Goal: Task Accomplishment & Management: Manage account settings

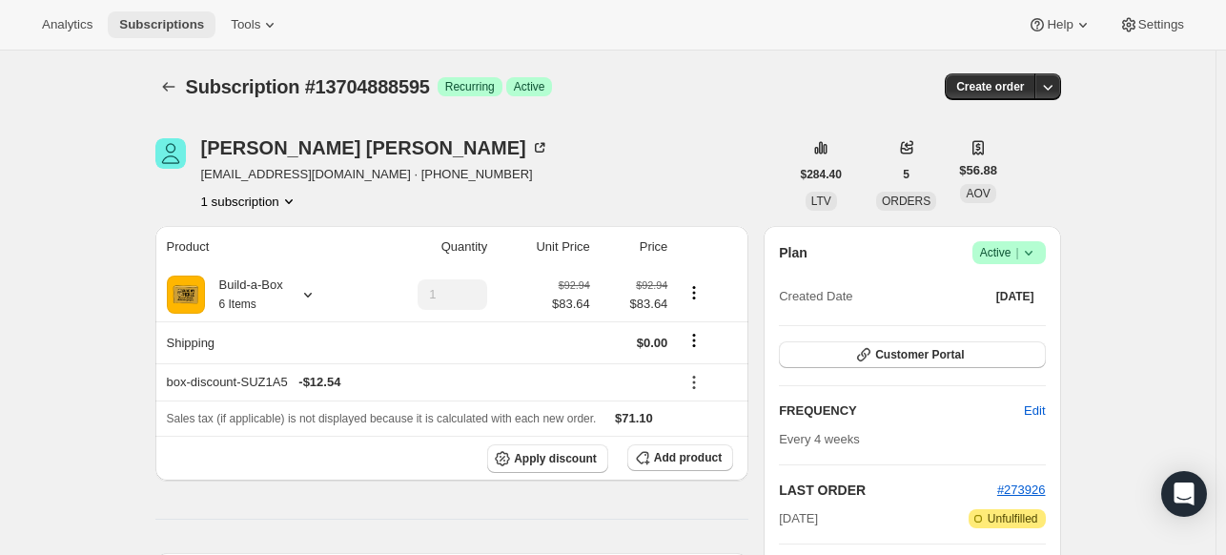
scroll to position [286, 0]
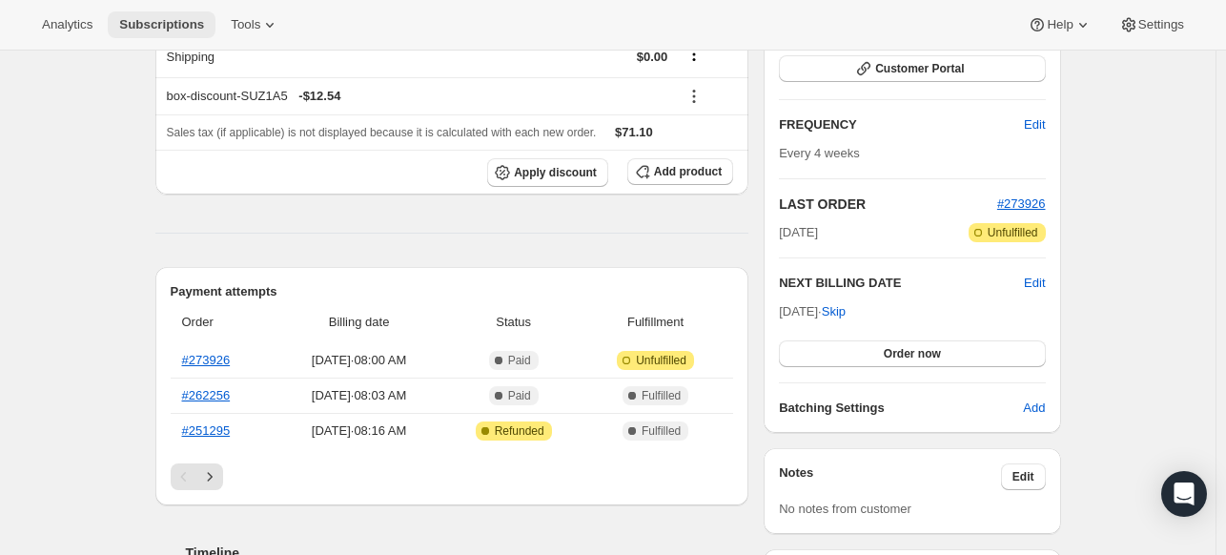
click at [185, 22] on span "Subscriptions" at bounding box center [161, 24] width 85 height 15
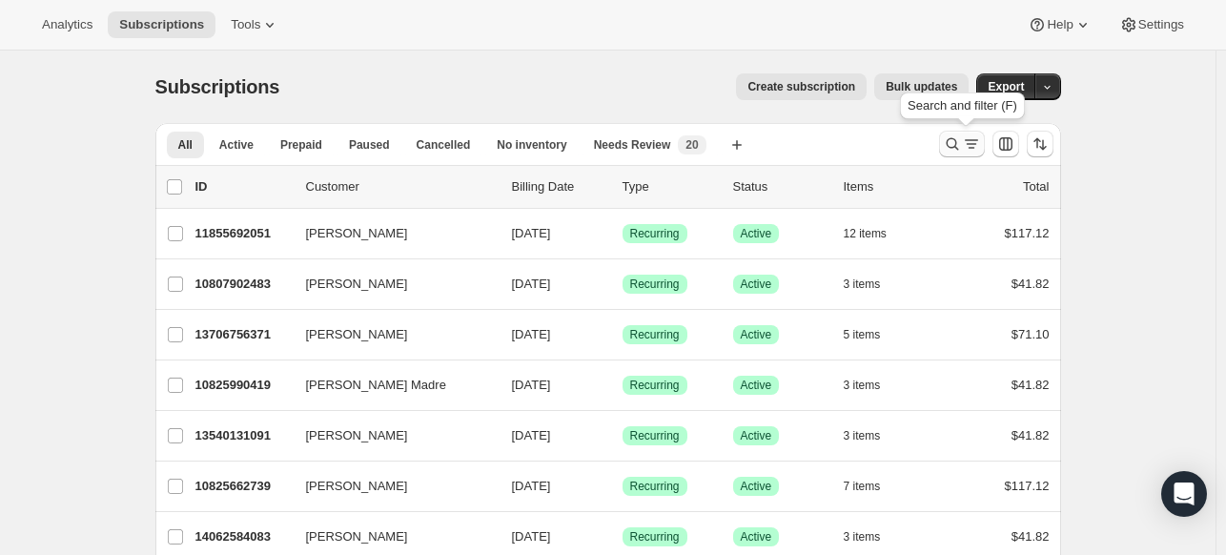
click at [958, 145] on icon "Search and filter results" at bounding box center [952, 143] width 19 height 19
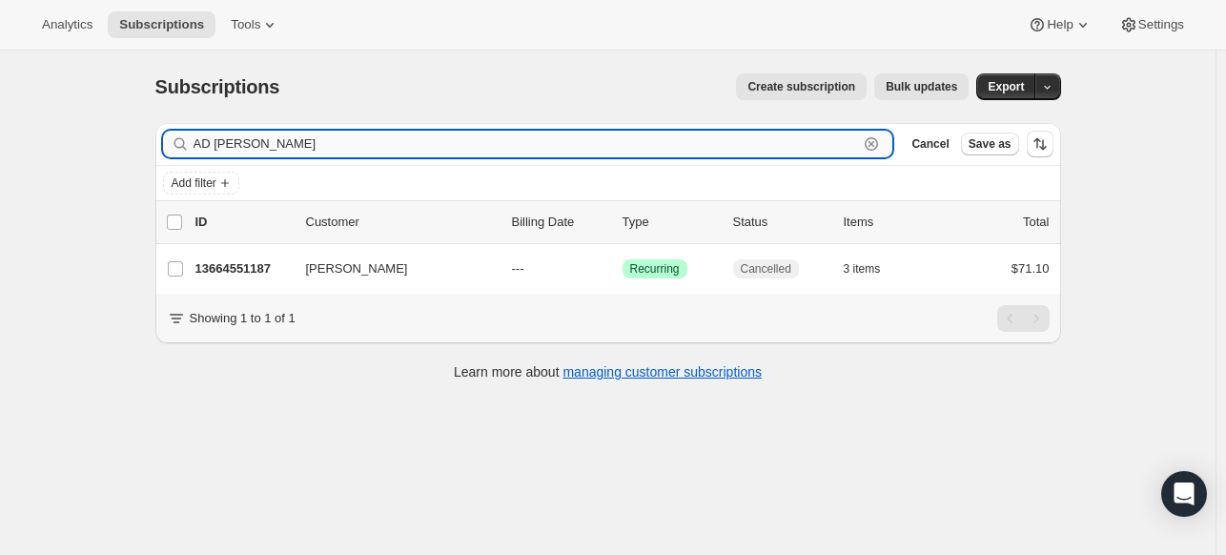
click at [439, 152] on input "AD [PERSON_NAME]" at bounding box center [527, 144] width 666 height 27
paste input "[EMAIL_ADDRESS][MEDICAL_DATA][DOMAIN_NAME]"
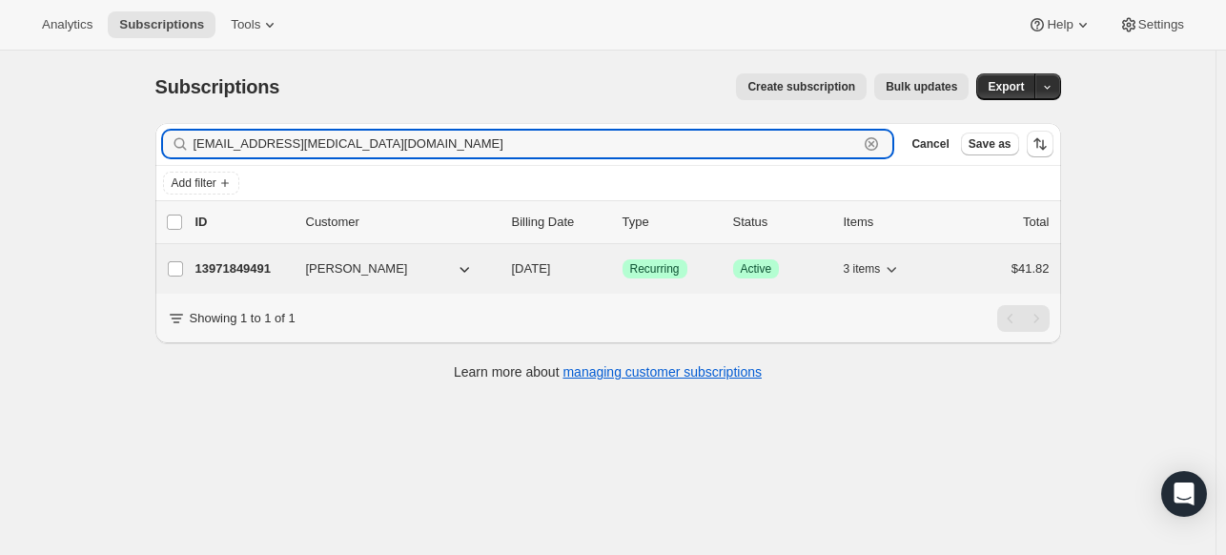
type input "[EMAIL_ADDRESS][MEDICAL_DATA][DOMAIN_NAME]"
click at [262, 256] on div "13971849491 [PERSON_NAME] [DATE] Success Recurring Success Active 3 items $41.82" at bounding box center [623, 269] width 855 height 27
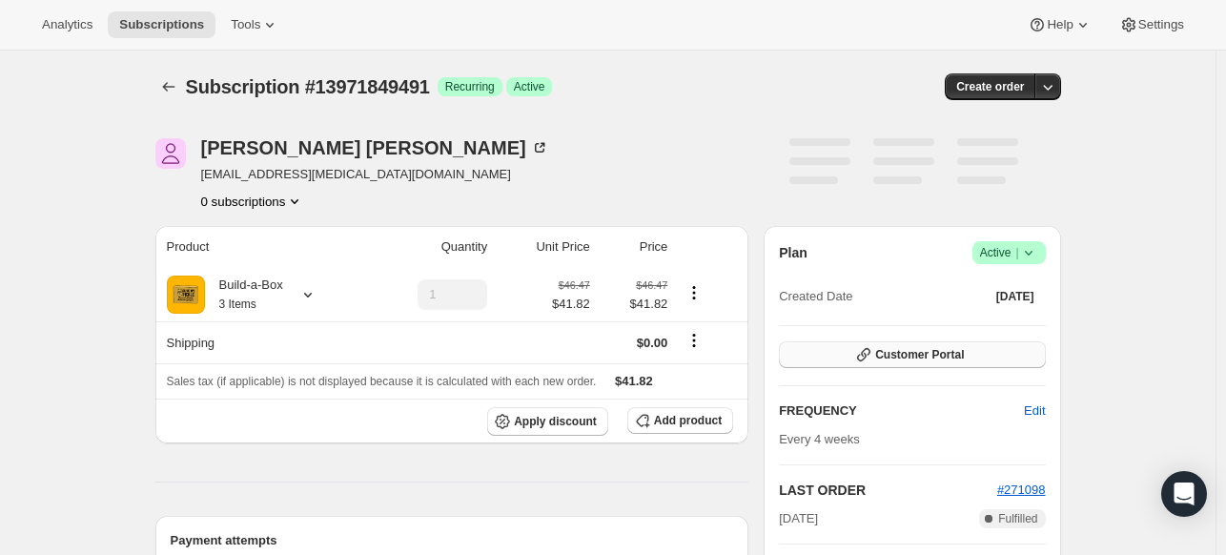
click at [958, 360] on span "Customer Portal" at bounding box center [920, 354] width 89 height 15
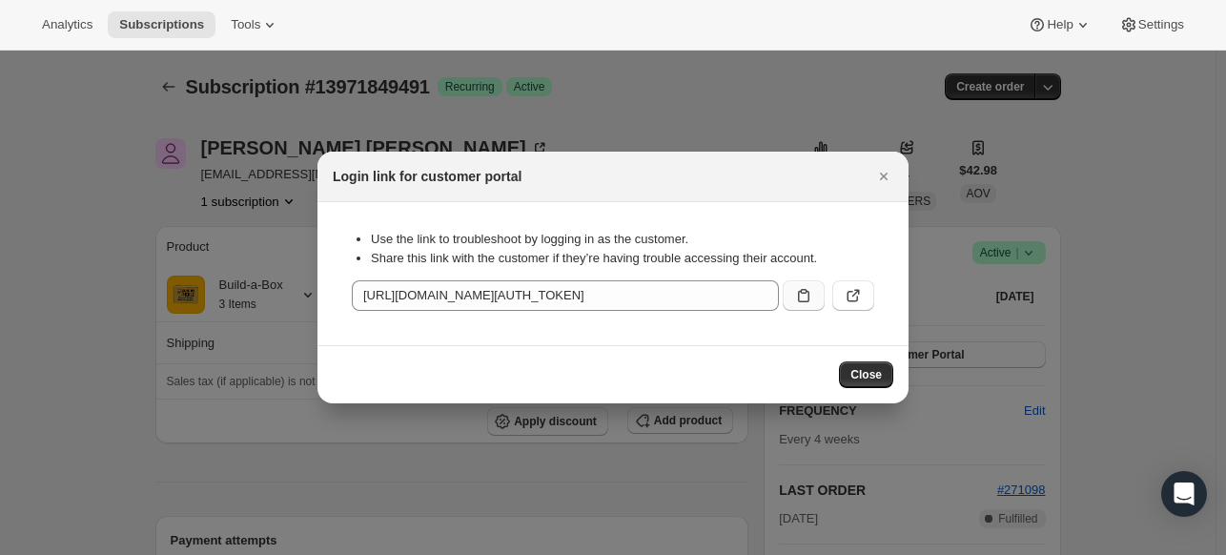
click at [811, 285] on button ":r1li:" at bounding box center [804, 295] width 42 height 31
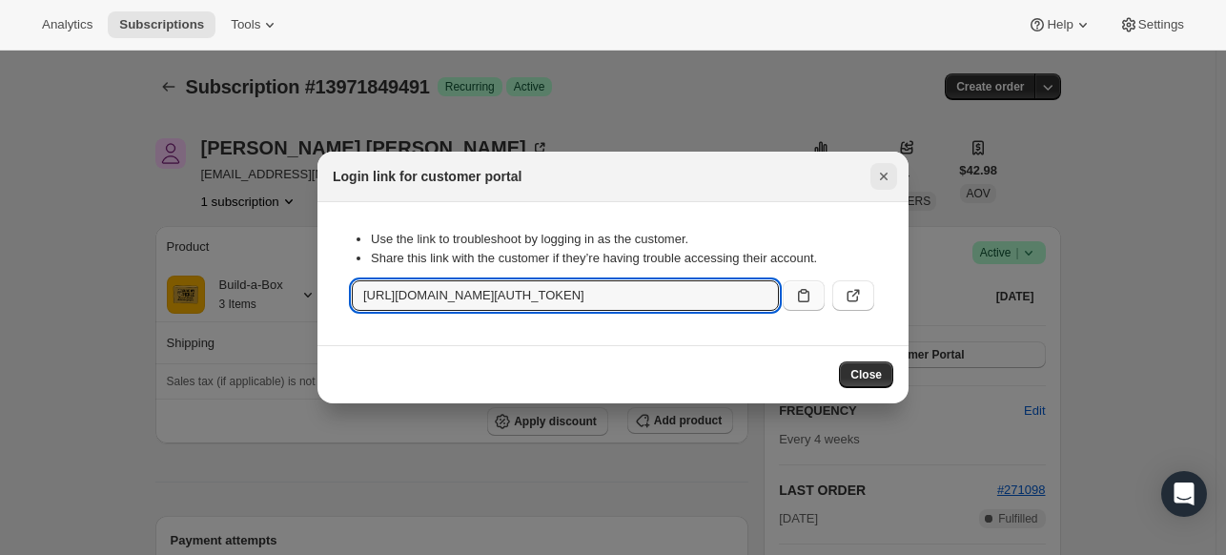
click at [879, 177] on icon "Close" at bounding box center [884, 176] width 19 height 19
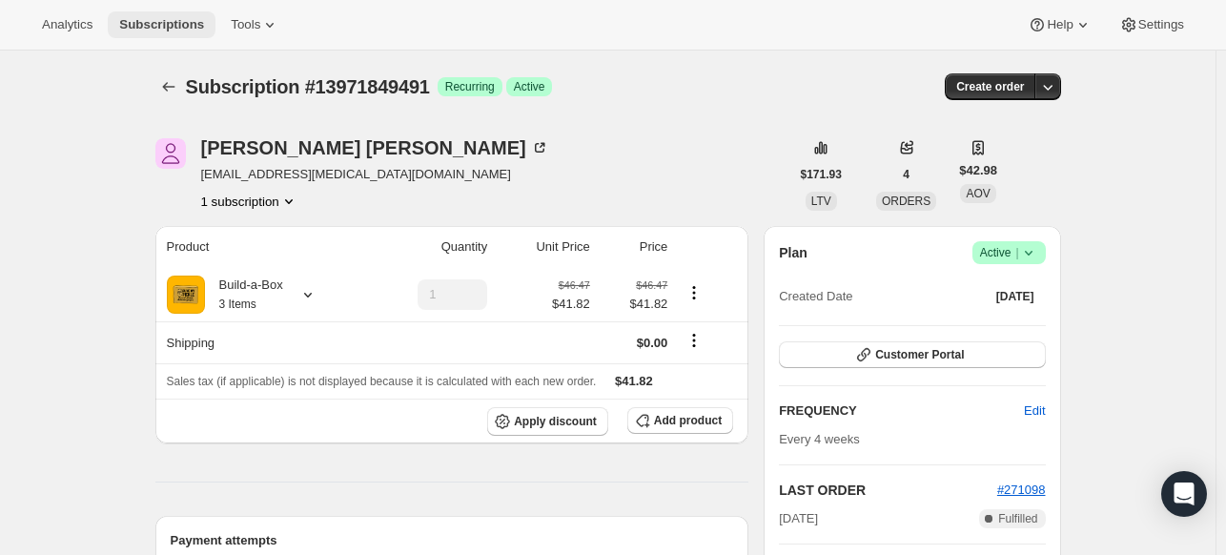
click at [154, 25] on span "Subscriptions" at bounding box center [161, 24] width 85 height 15
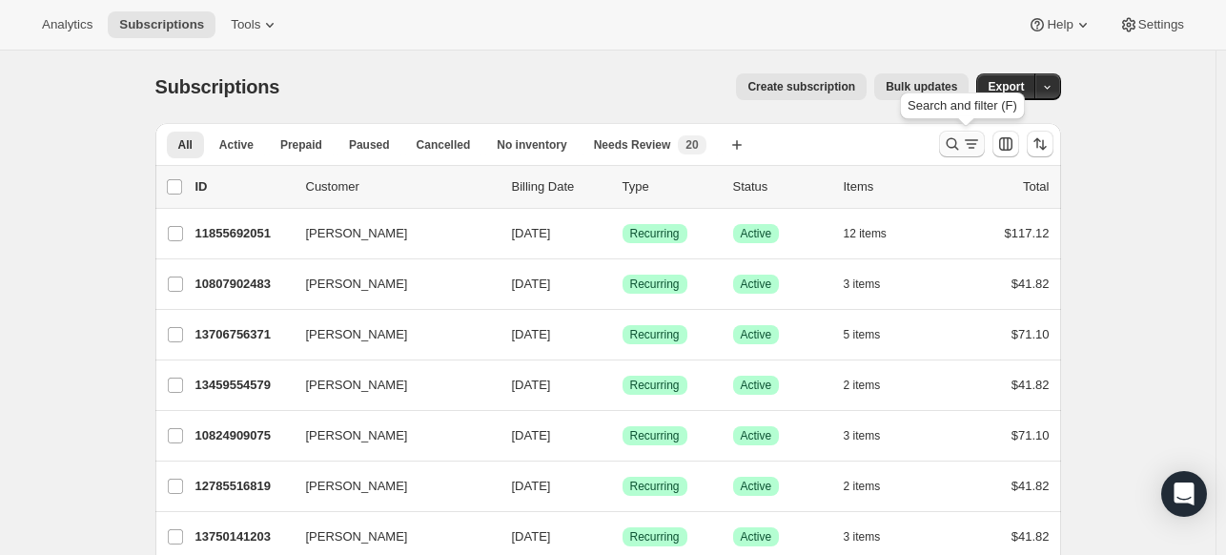
click at [948, 142] on icon "Search and filter results" at bounding box center [952, 143] width 19 height 19
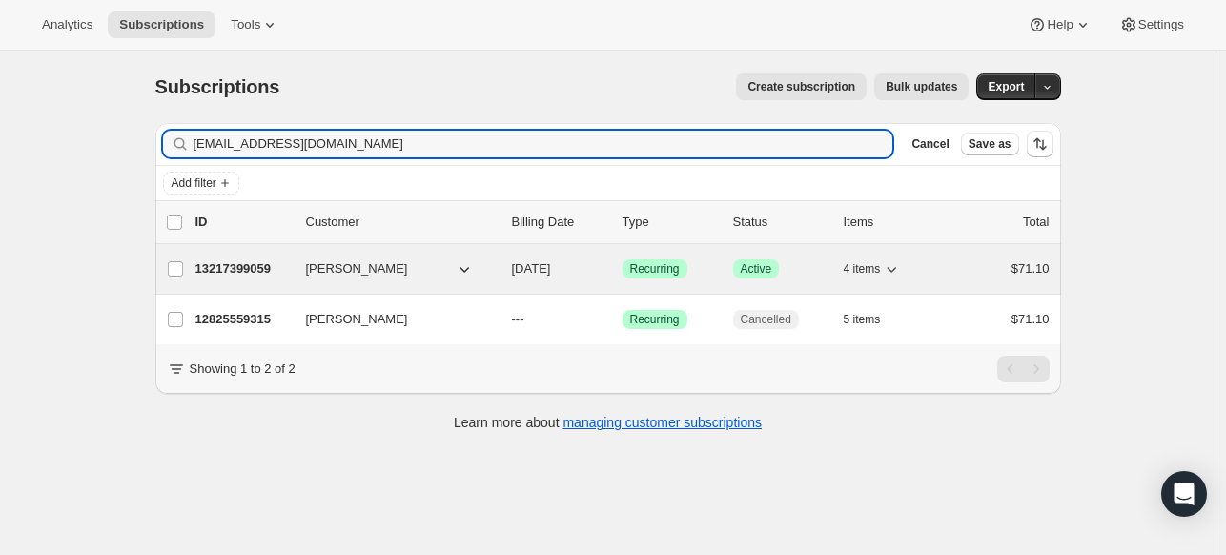
type input "[EMAIL_ADDRESS][DOMAIN_NAME]"
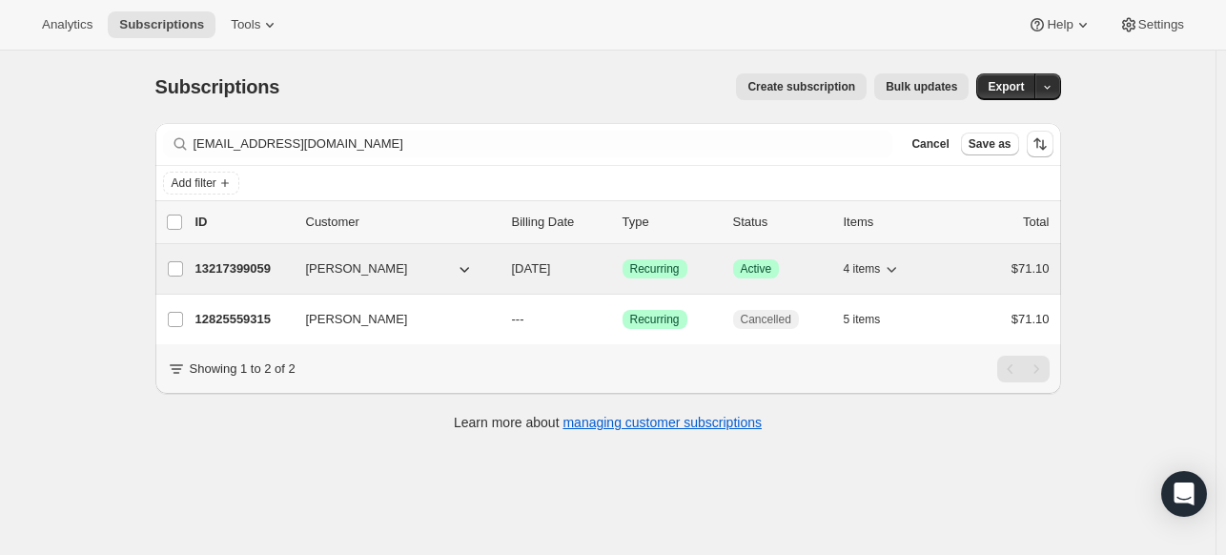
click at [267, 272] on p "13217399059" at bounding box center [243, 268] width 95 height 19
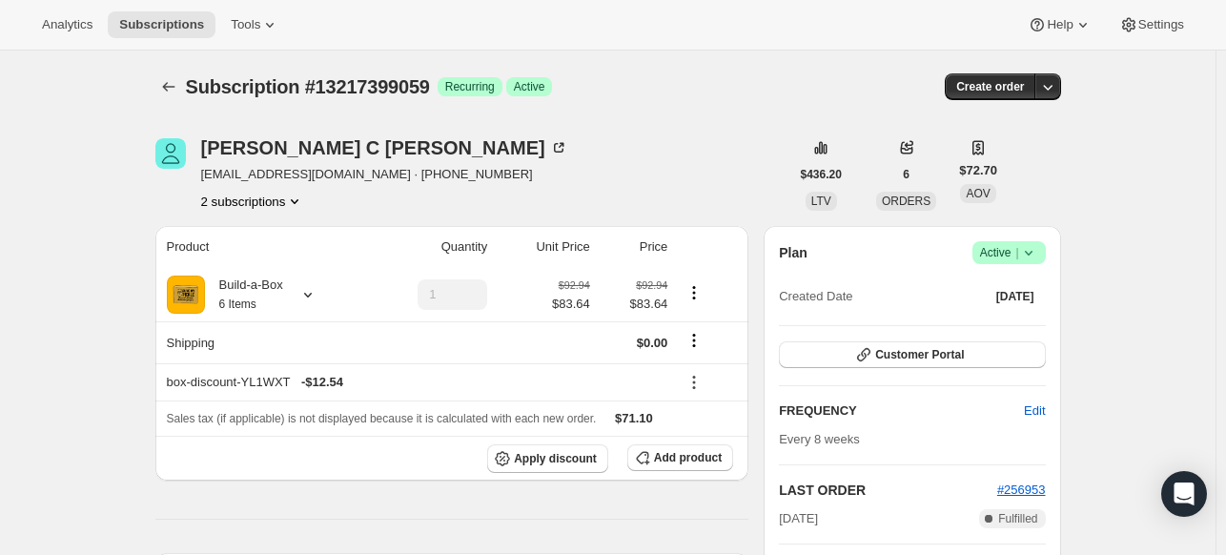
drag, startPoint x: 131, startPoint y: 216, endPoint x: 143, endPoint y: 214, distance: 12.7
click at [1045, 407] on span "Edit" at bounding box center [1034, 411] width 21 height 19
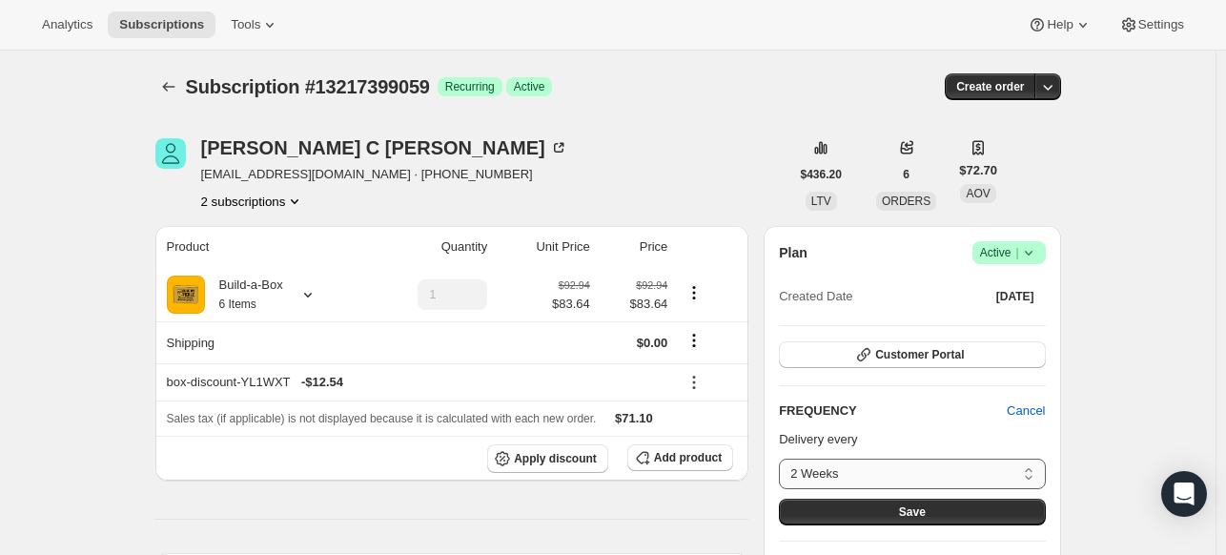
click at [816, 474] on select "2 Weeks 4 Weeks 6 Weeks 8 Weeks Custom..." at bounding box center [912, 474] width 266 height 31
select select "WEEK#4"
click at [784, 459] on select "2 Weeks 4 Weeks 6 Weeks 8 Weeks Custom..." at bounding box center [912, 474] width 266 height 31
click at [846, 518] on button "Save" at bounding box center [912, 512] width 266 height 27
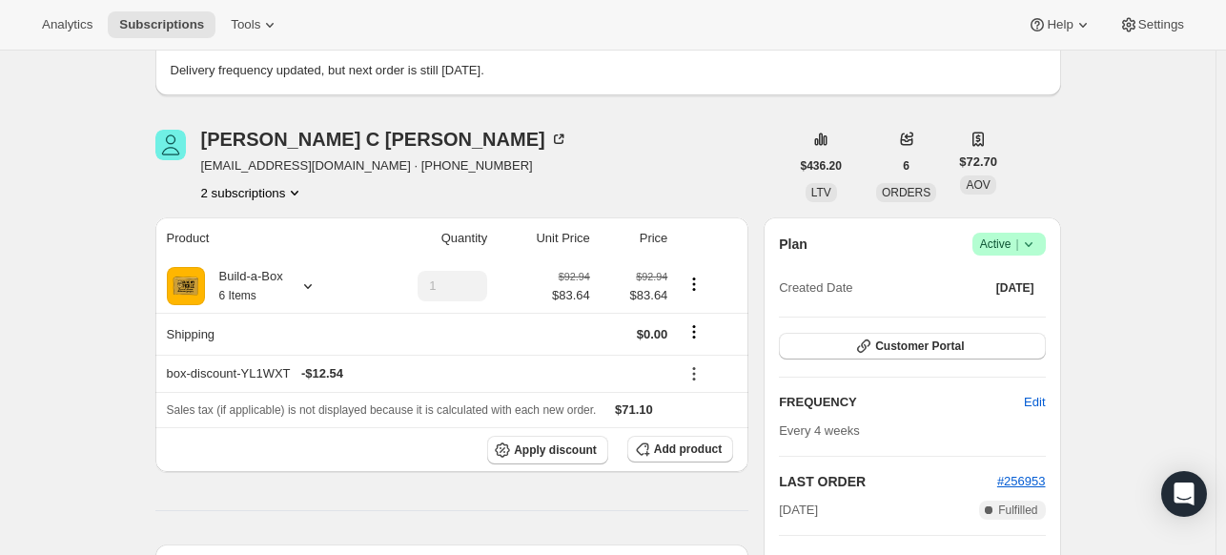
scroll to position [95, 0]
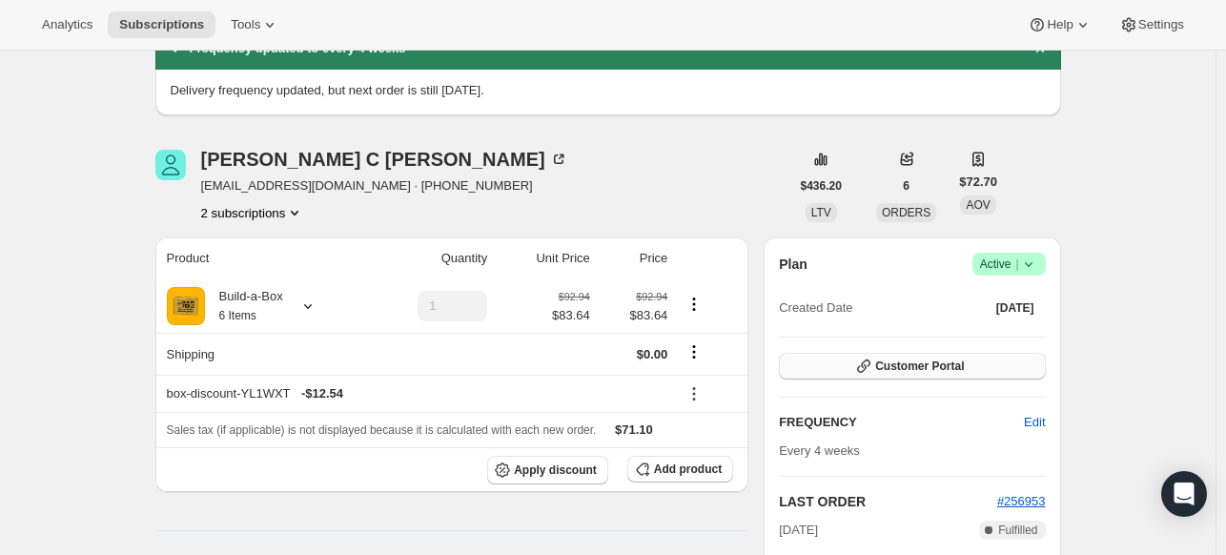
click at [997, 368] on button "Customer Portal" at bounding box center [912, 366] width 266 height 27
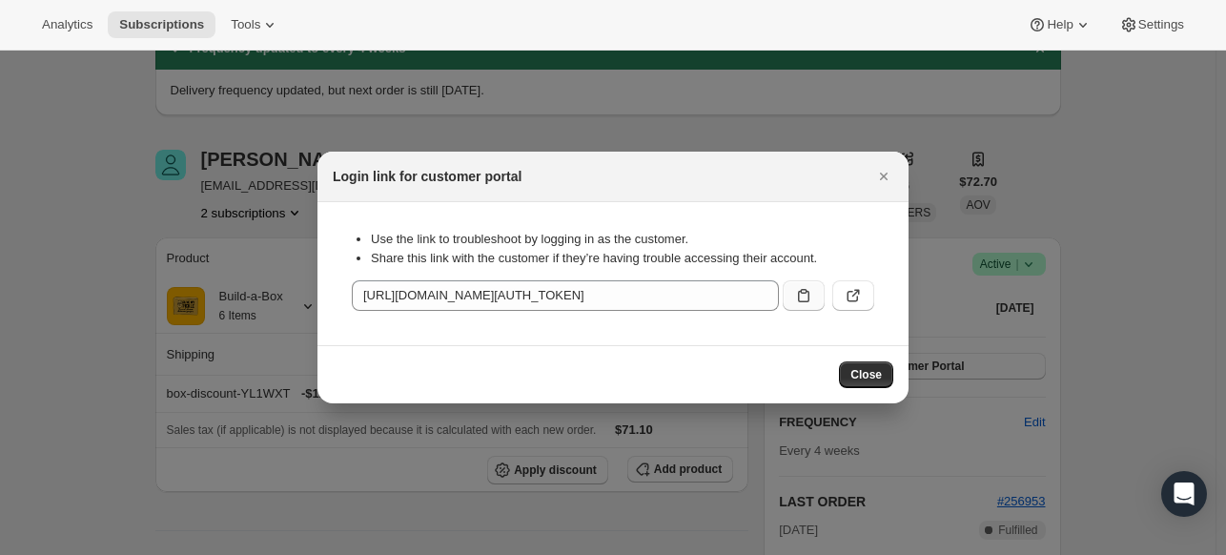
click at [813, 295] on icon ":r27r:" at bounding box center [803, 295] width 19 height 19
click at [185, 28] on span "Subscriptions" at bounding box center [161, 24] width 85 height 15
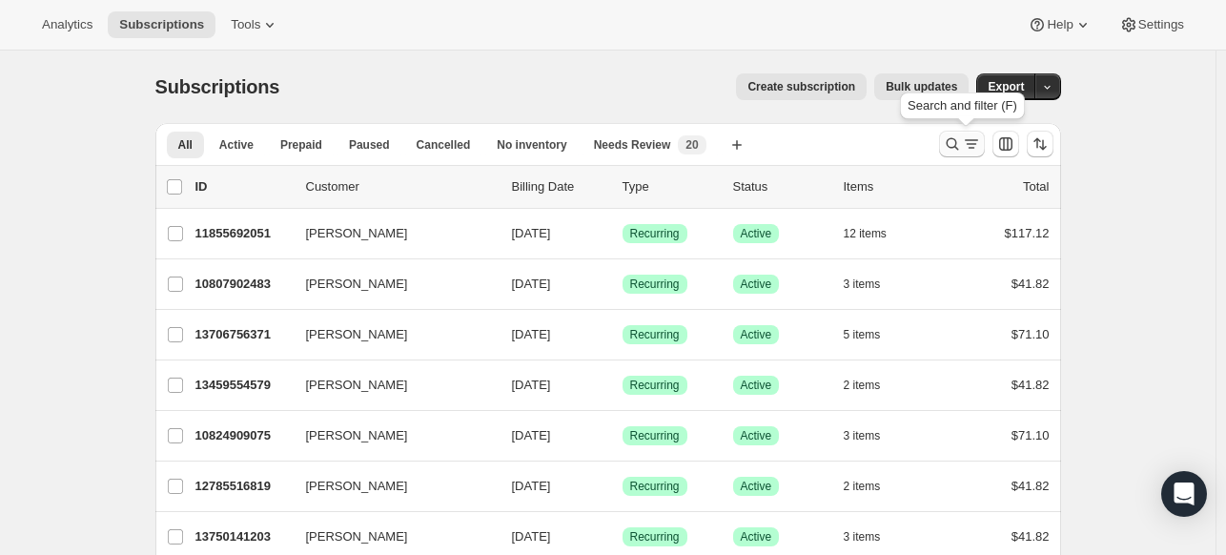
click at [962, 145] on icon "Search and filter results" at bounding box center [952, 143] width 19 height 19
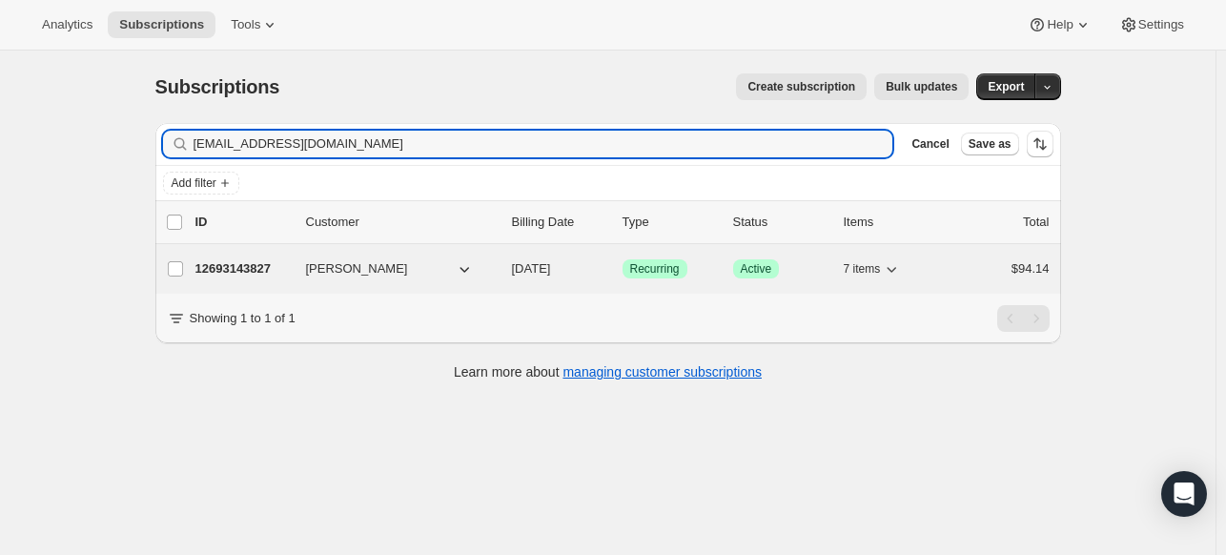
type input "[EMAIL_ADDRESS][DOMAIN_NAME]"
click at [264, 274] on p "12693143827" at bounding box center [243, 268] width 95 height 19
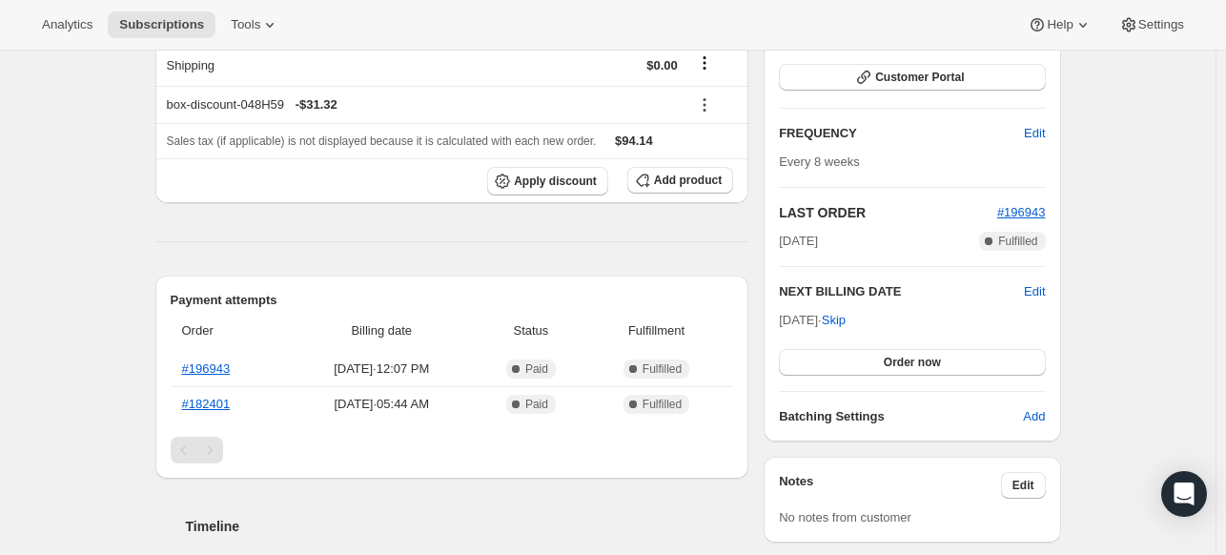
scroll to position [95, 0]
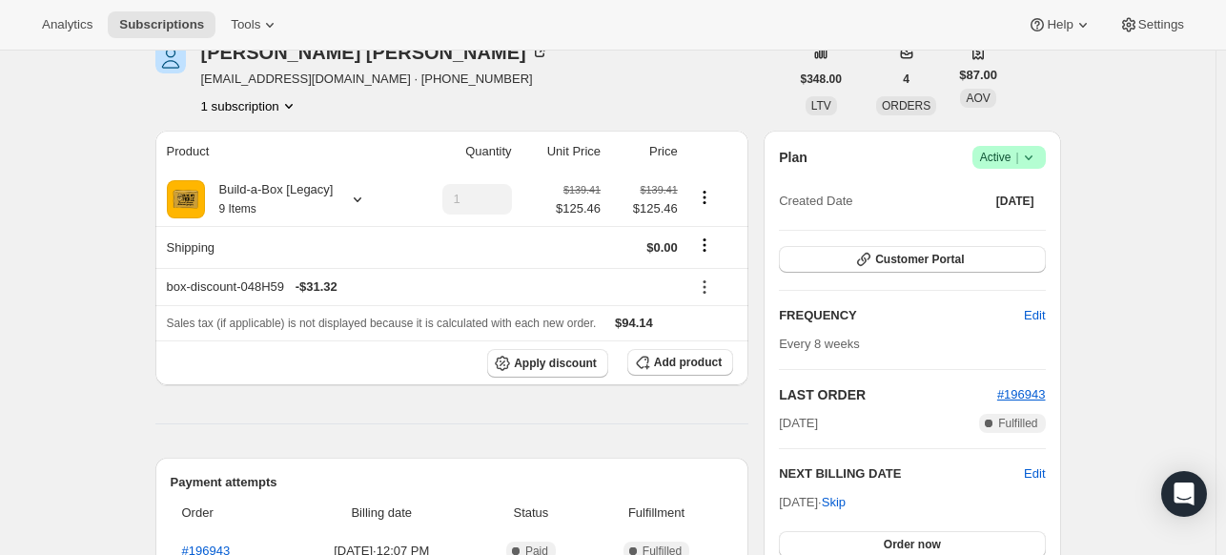
click at [1033, 157] on icon at bounding box center [1029, 157] width 19 height 19
click at [1015, 220] on span "Cancel subscription" at bounding box center [1007, 226] width 108 height 14
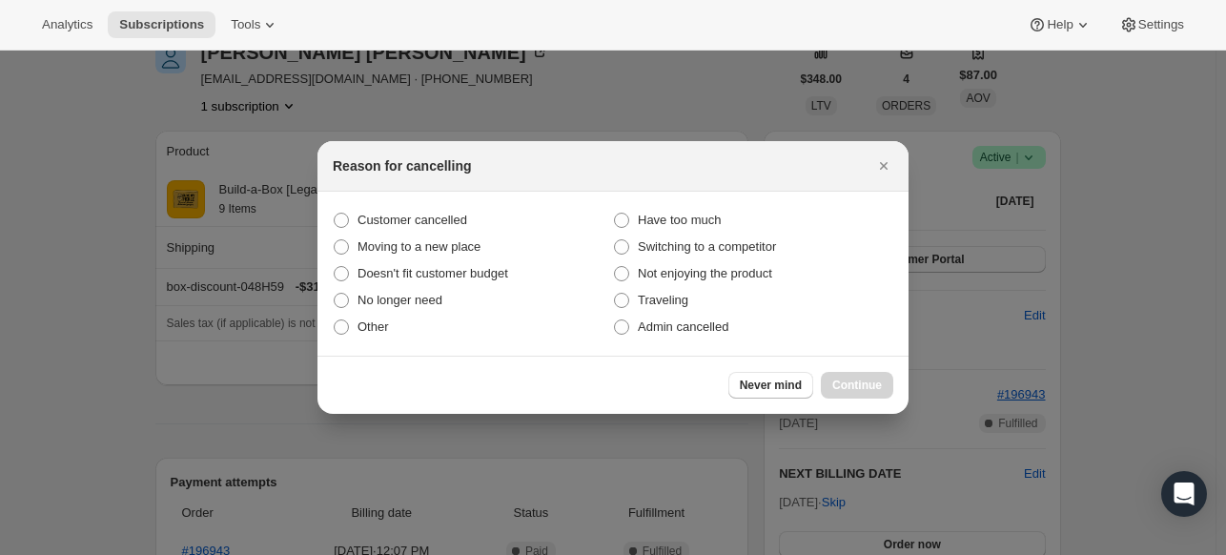
scroll to position [0, 0]
click at [682, 217] on span "Have too much" at bounding box center [679, 220] width 83 height 14
click at [615, 214] on input "Have too much" at bounding box center [614, 213] width 1 height 1
radio input "true"
click at [859, 393] on button "Continue" at bounding box center [857, 385] width 72 height 27
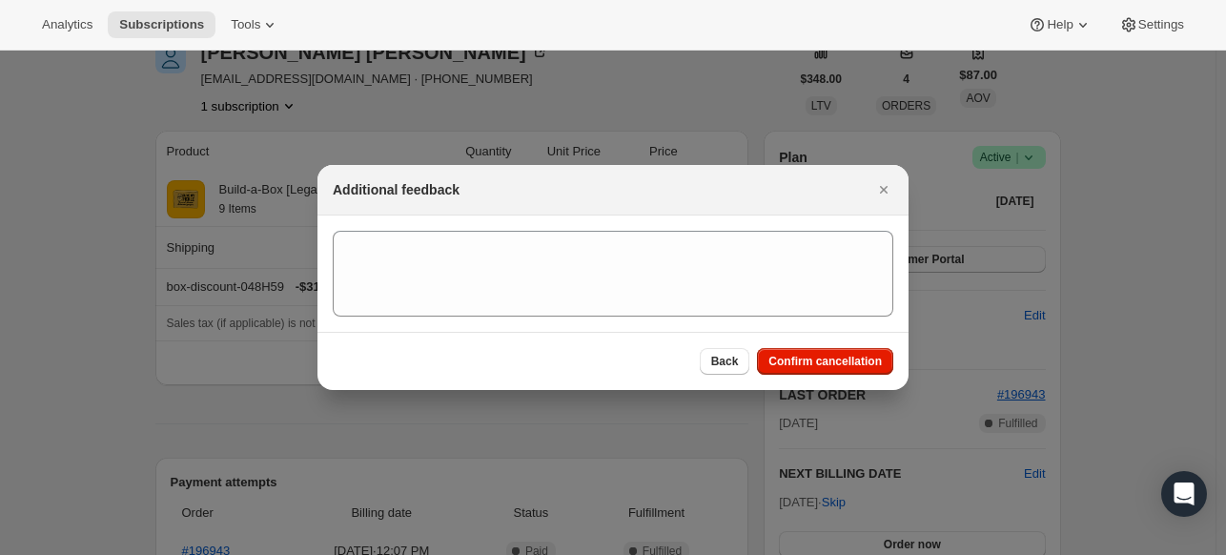
click at [855, 377] on div "Back Confirm cancellation" at bounding box center [613, 361] width 591 height 58
click at [852, 361] on span "Confirm cancellation" at bounding box center [825, 361] width 113 height 15
